Goal: Manage account settings

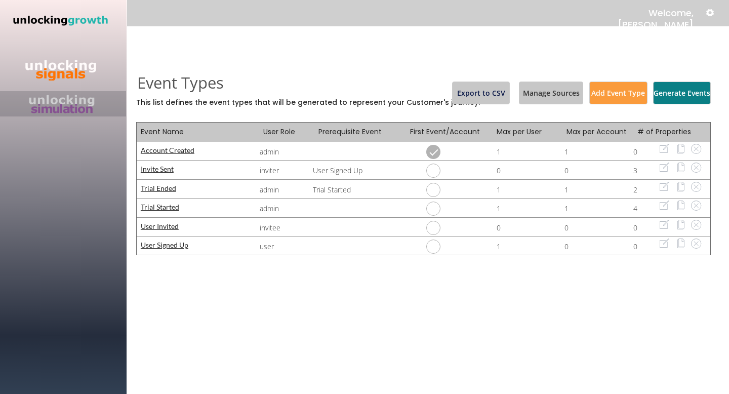
click at [706, 12] on button at bounding box center [710, 12] width 11 height 11
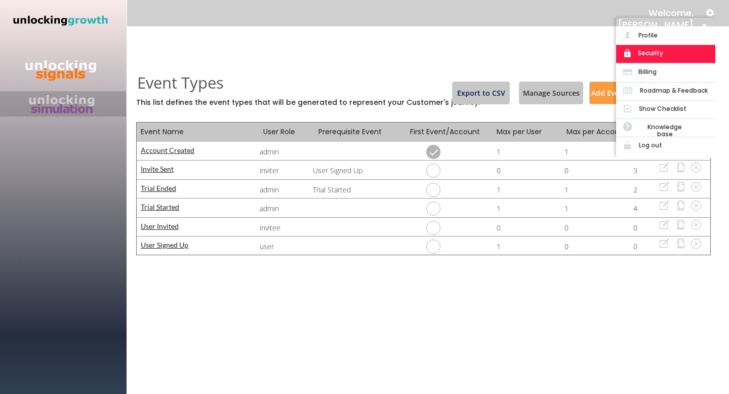
click at [660, 54] on div "Security" at bounding box center [650, 53] width 31 height 7
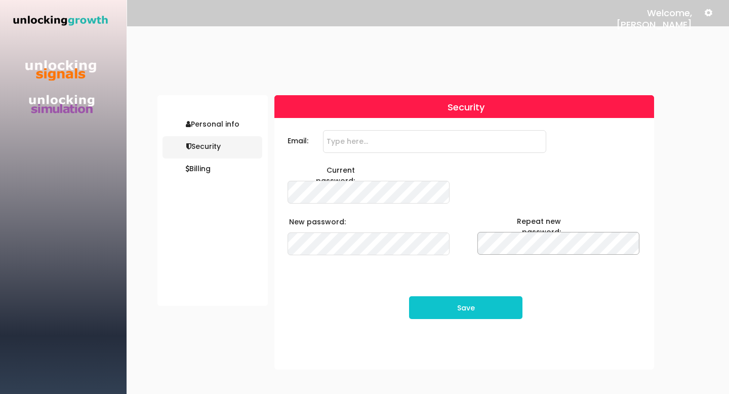
click at [449, 301] on button "Save" at bounding box center [465, 307] width 113 height 23
click at [455, 306] on button "Save" at bounding box center [465, 307] width 113 height 23
click at [710, 15] on button at bounding box center [708, 12] width 11 height 11
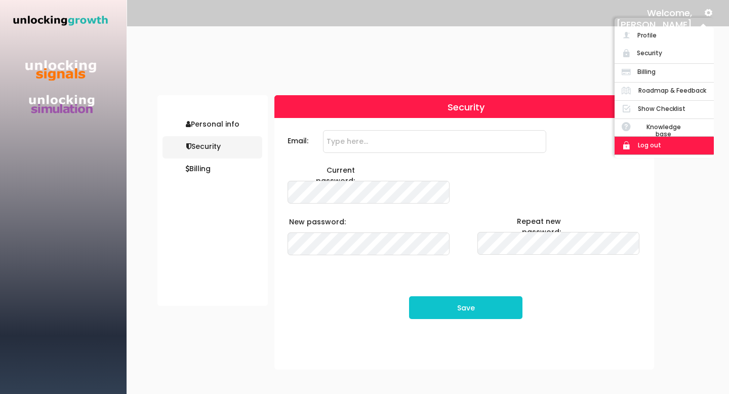
click at [655, 144] on div "Log out" at bounding box center [649, 145] width 31 height 7
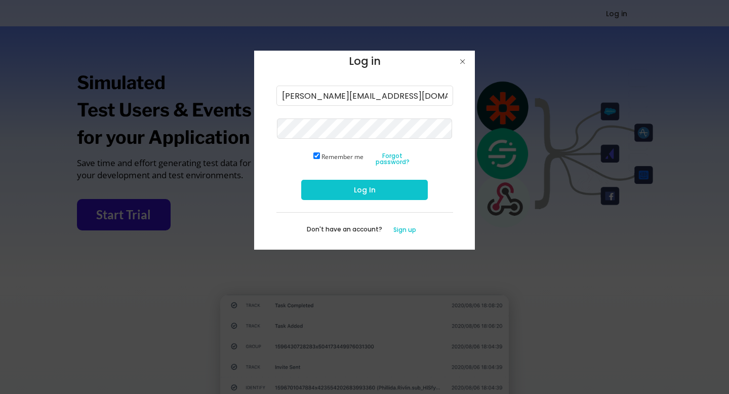
click at [314, 98] on input "[PERSON_NAME][EMAIL_ADDRESS][DOMAIN_NAME]" at bounding box center [364, 96] width 177 height 20
type input "[PERSON_NAME][EMAIL_ADDRESS][DOMAIN_NAME]"
click at [341, 191] on button "Log In" at bounding box center [364, 190] width 127 height 20
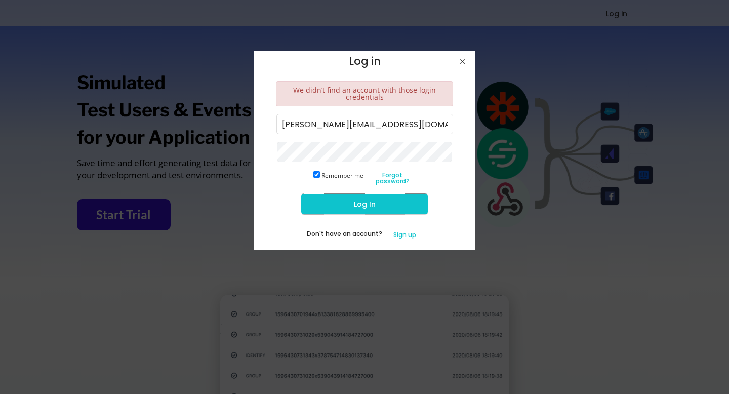
click at [349, 206] on button "Log In" at bounding box center [364, 204] width 127 height 20
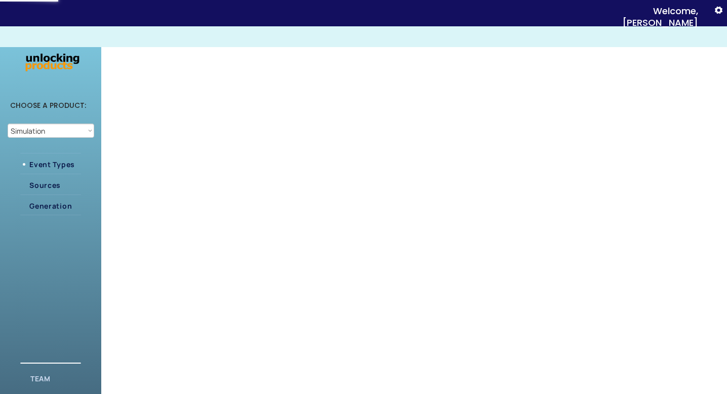
select select ""Simulation""
